Goal: Check status: Check status

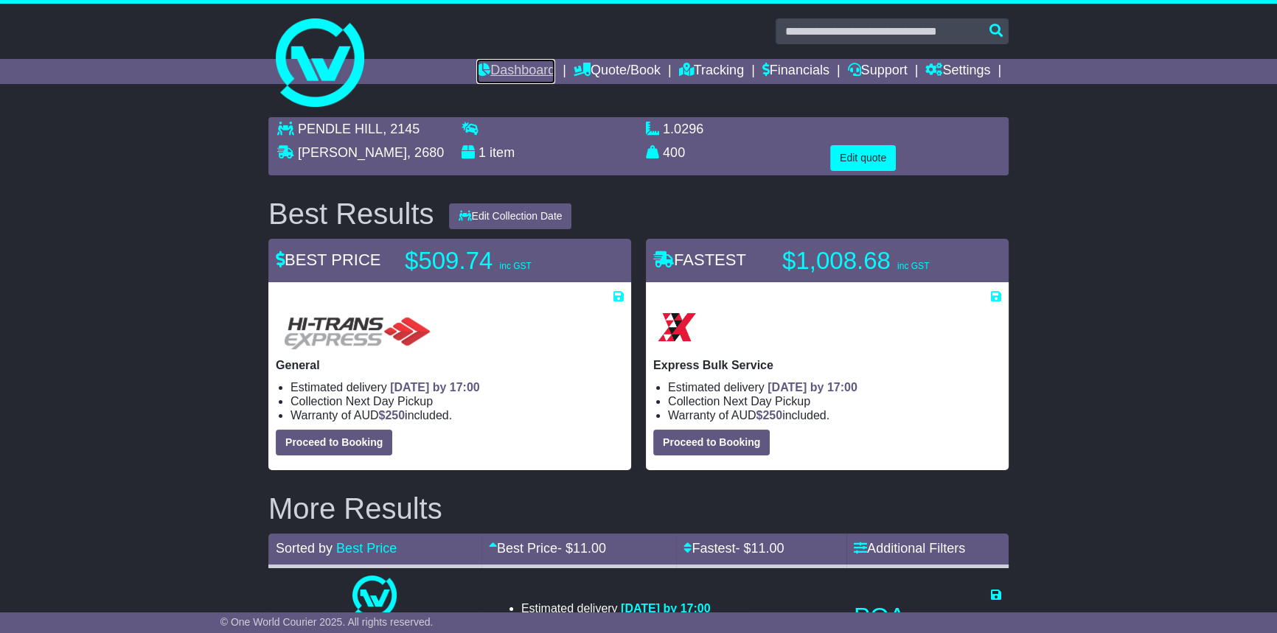
click at [479, 74] on link "Dashboard" at bounding box center [515, 71] width 79 height 25
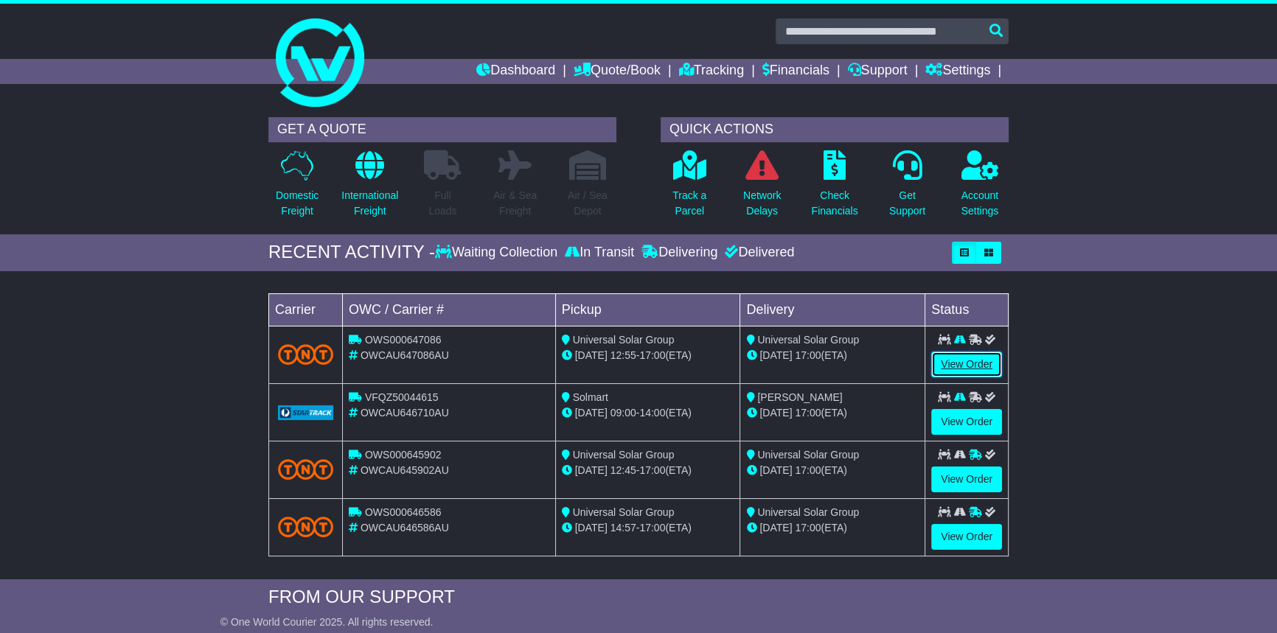
click at [974, 368] on link "View Order" at bounding box center [966, 365] width 71 height 26
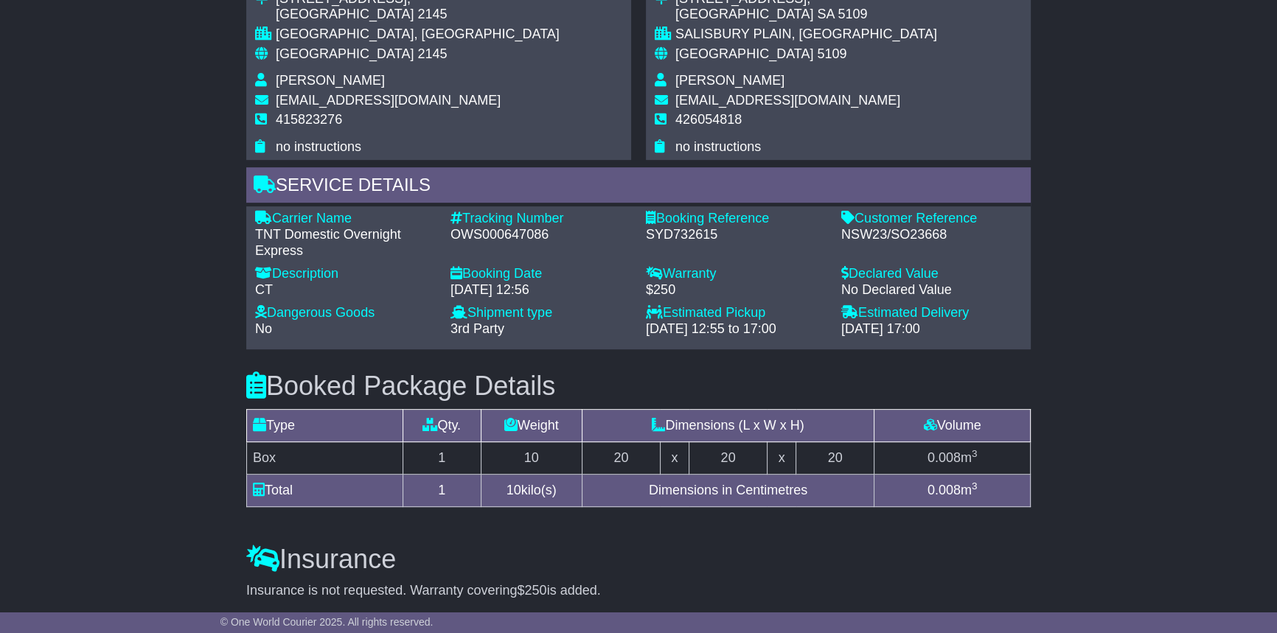
scroll to position [938, 0]
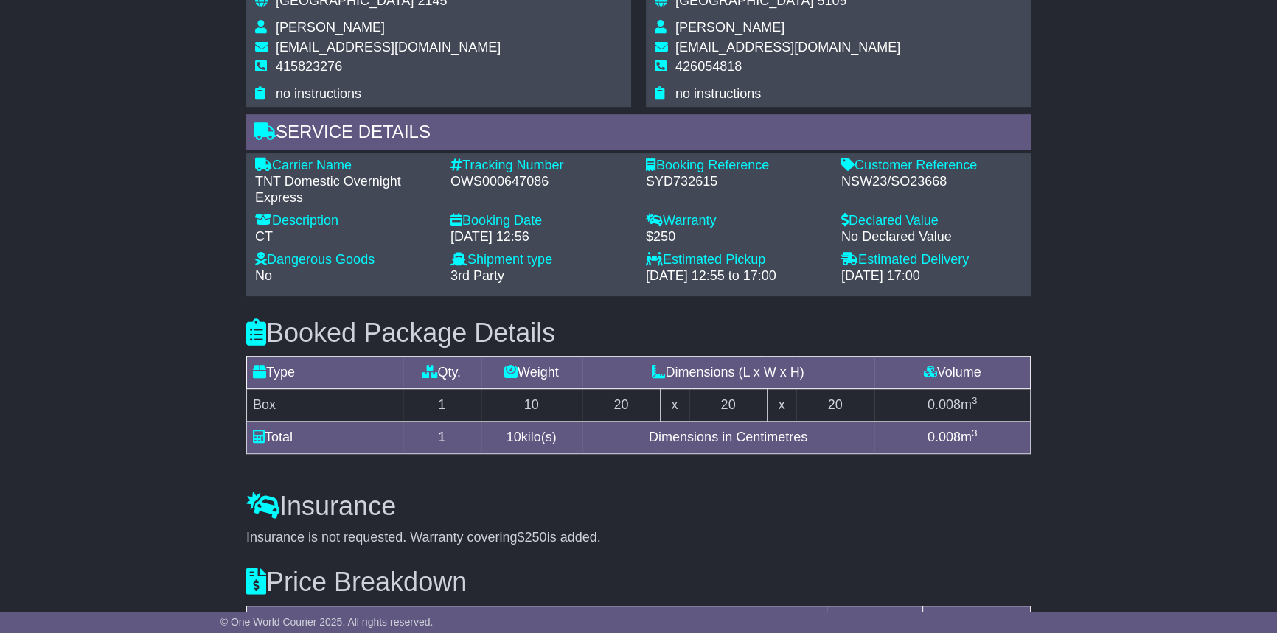
click at [543, 183] on div "OWS000647086" at bounding box center [540, 182] width 181 height 16
copy div "OWS000647086"
